Goal: Check status: Check status

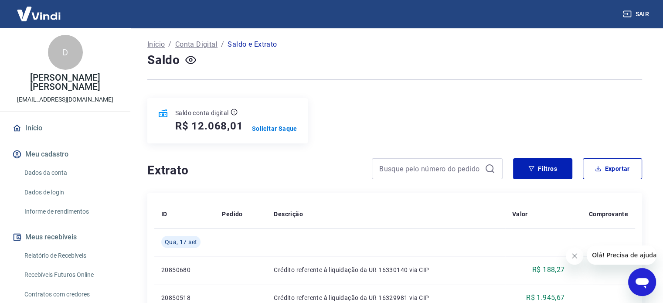
scroll to position [131, 0]
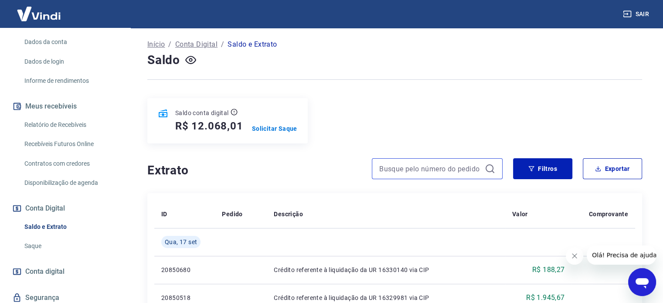
click at [425, 169] on input at bounding box center [430, 168] width 102 height 13
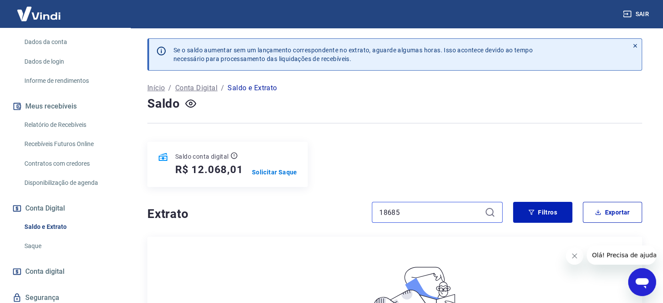
type input "18685"
drag, startPoint x: 305, startPoint y: 139, endPoint x: 211, endPoint y: 135, distance: 94.2
click at [305, 139] on div "[PERSON_NAME] aumentar sem um lançamento correspondente no extrato, aguarde alg…" at bounding box center [394, 228] width 515 height 400
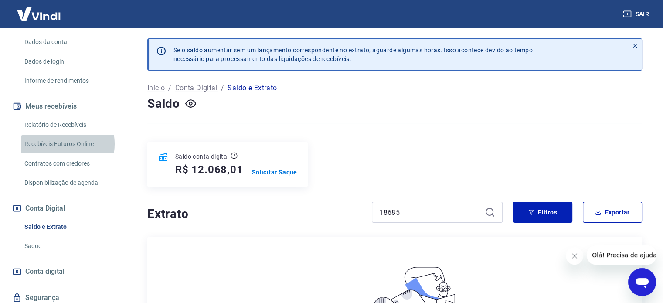
click at [51, 144] on link "Recebíveis Futuros Online" at bounding box center [70, 144] width 99 height 18
click at [65, 185] on link "Disponibilização de agenda" at bounding box center [70, 183] width 99 height 18
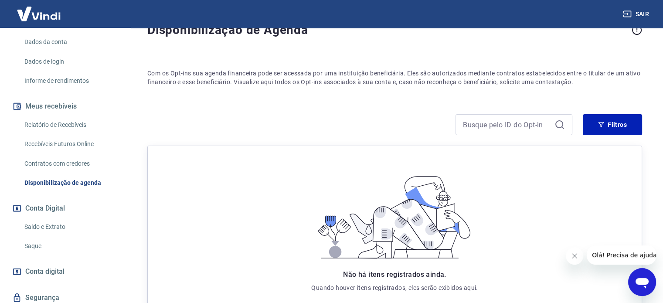
scroll to position [30, 0]
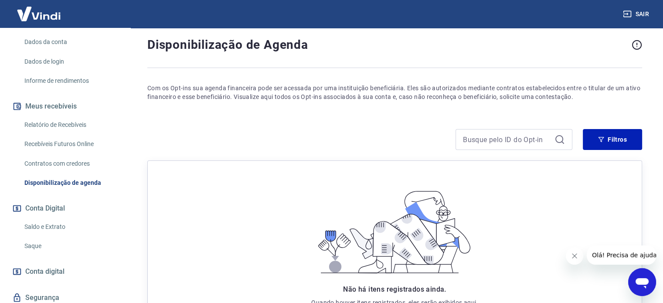
click at [56, 126] on link "Relatório de Recebíveis" at bounding box center [70, 125] width 99 height 18
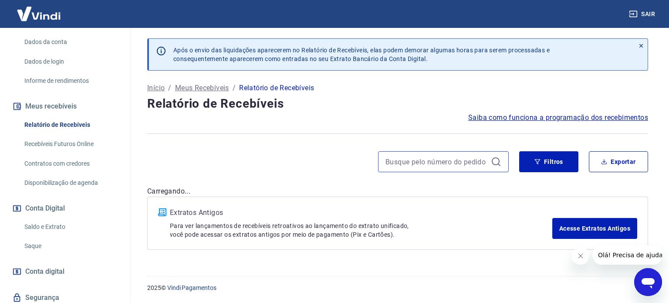
click at [463, 163] on input at bounding box center [437, 161] width 102 height 13
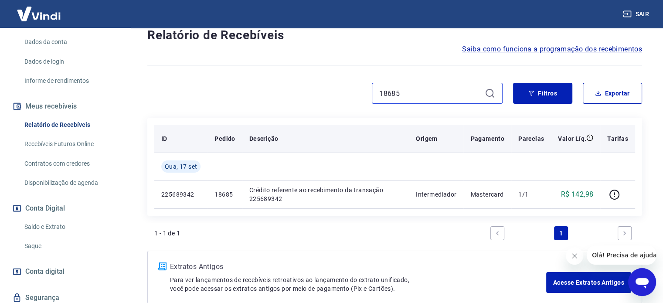
scroll to position [87, 0]
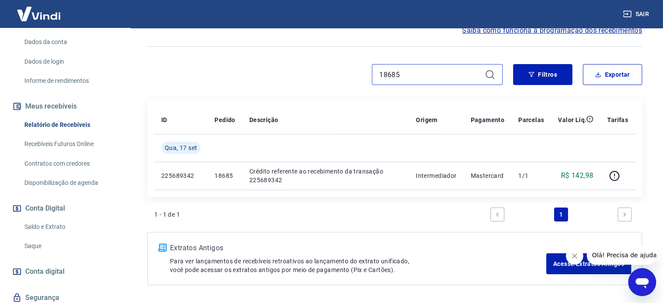
click at [417, 74] on input "18685" at bounding box center [430, 74] width 102 height 13
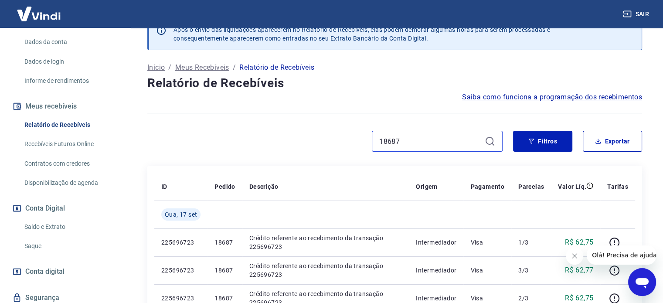
scroll to position [87, 0]
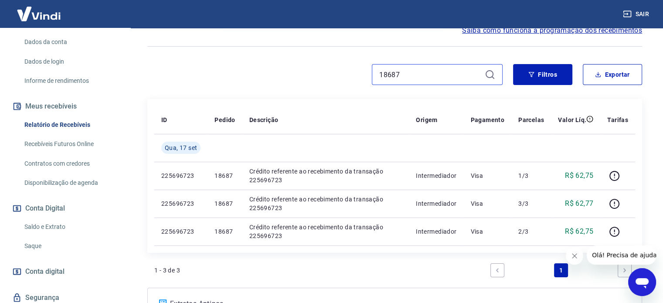
click at [409, 80] on input "18687" at bounding box center [430, 74] width 102 height 13
type input "18873"
